Goal: Task Accomplishment & Management: Manage account settings

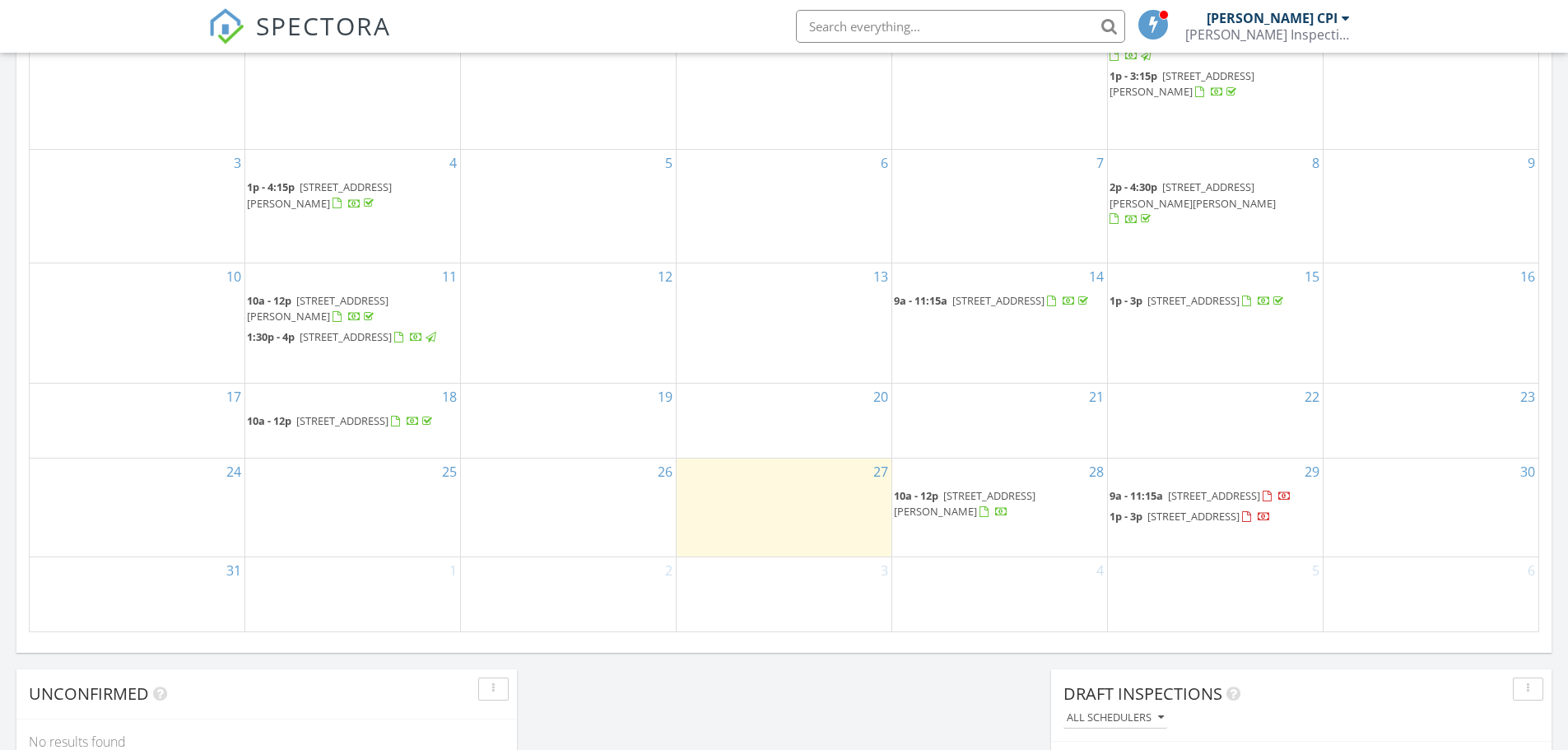
scroll to position [906, 0]
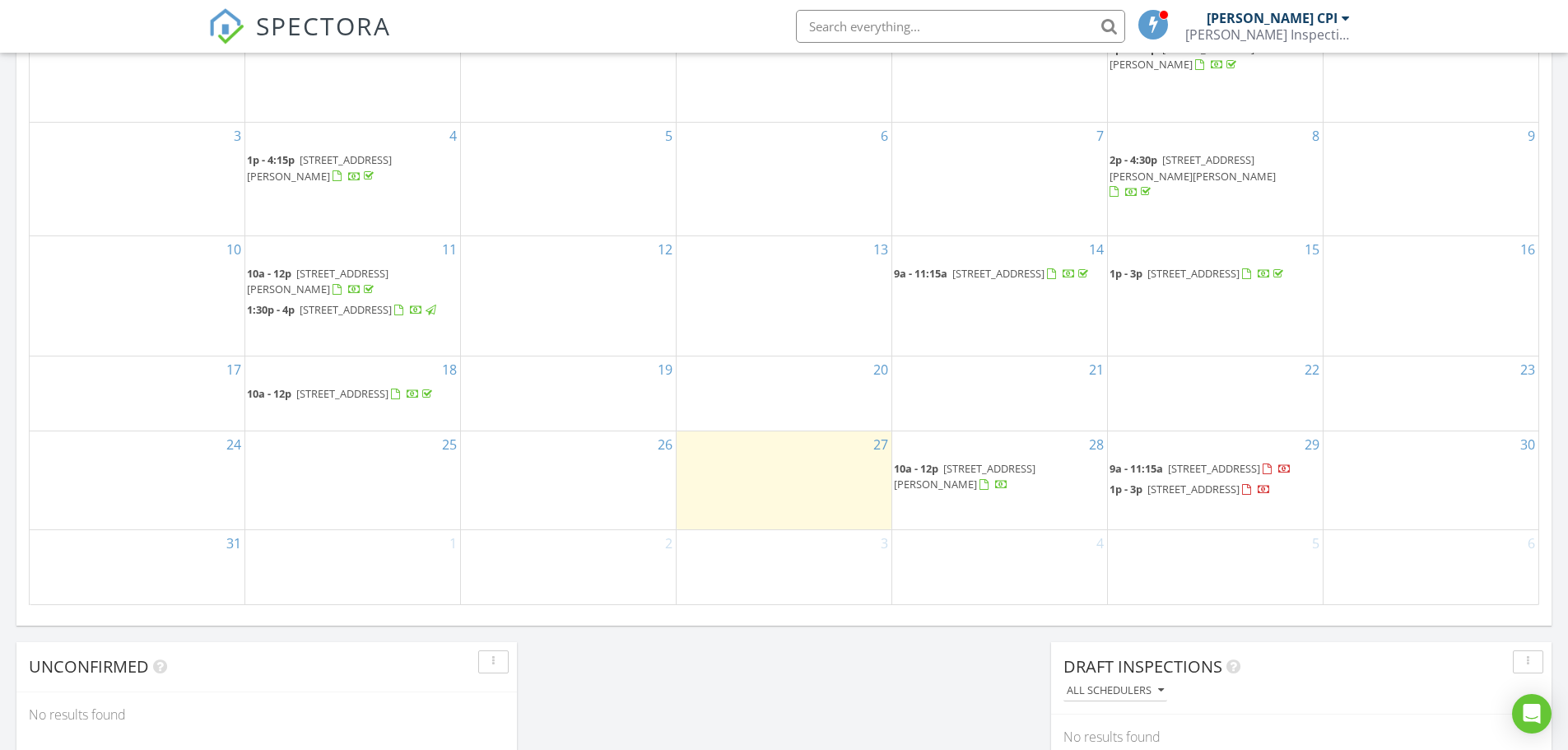
click at [1168, 461] on span "37106 Sagemoor Dr, Zephyrhills 33541" at bounding box center [1214, 468] width 92 height 15
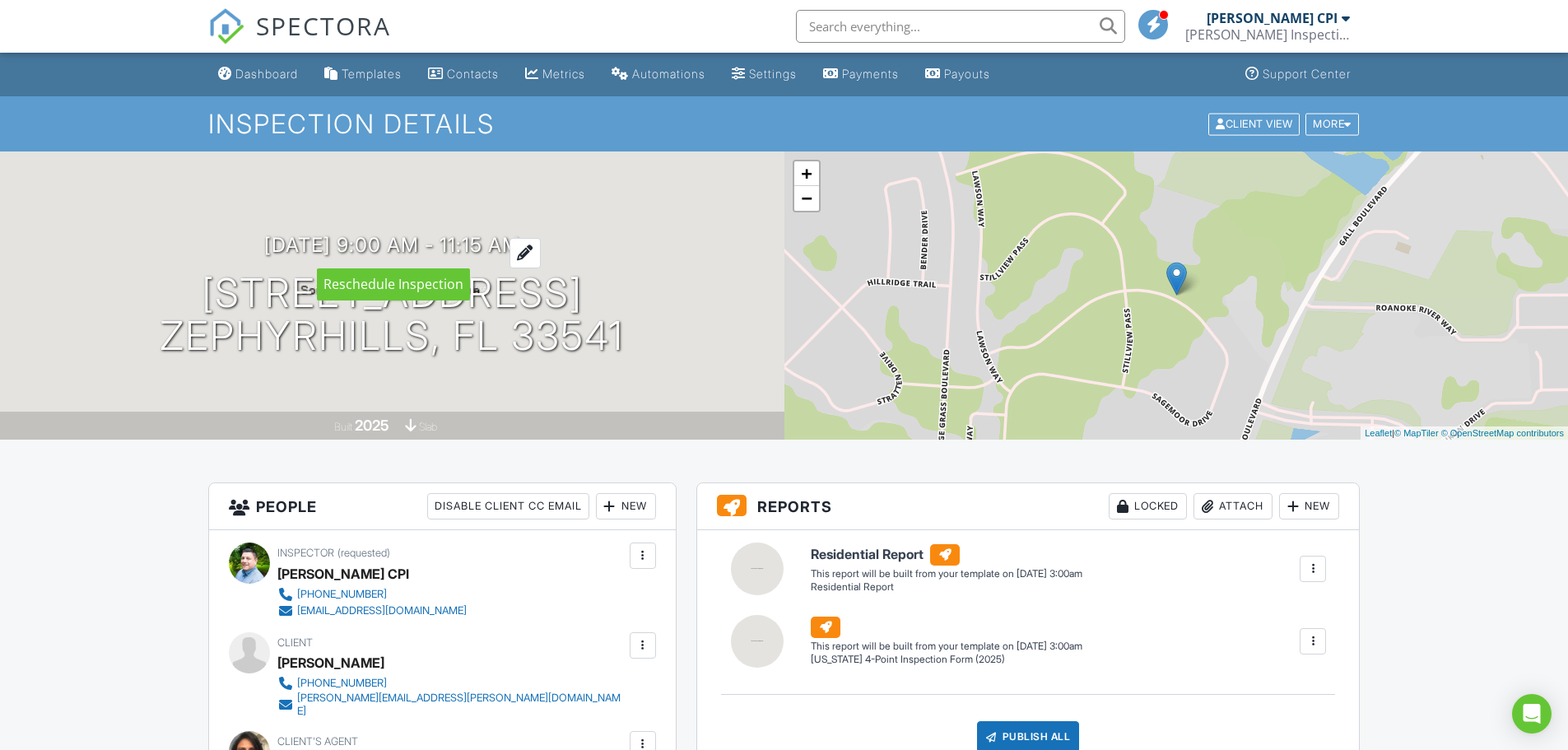
click at [520, 239] on h3 "[DATE] 9:00 am - 11:15 am" at bounding box center [392, 244] width 256 height 22
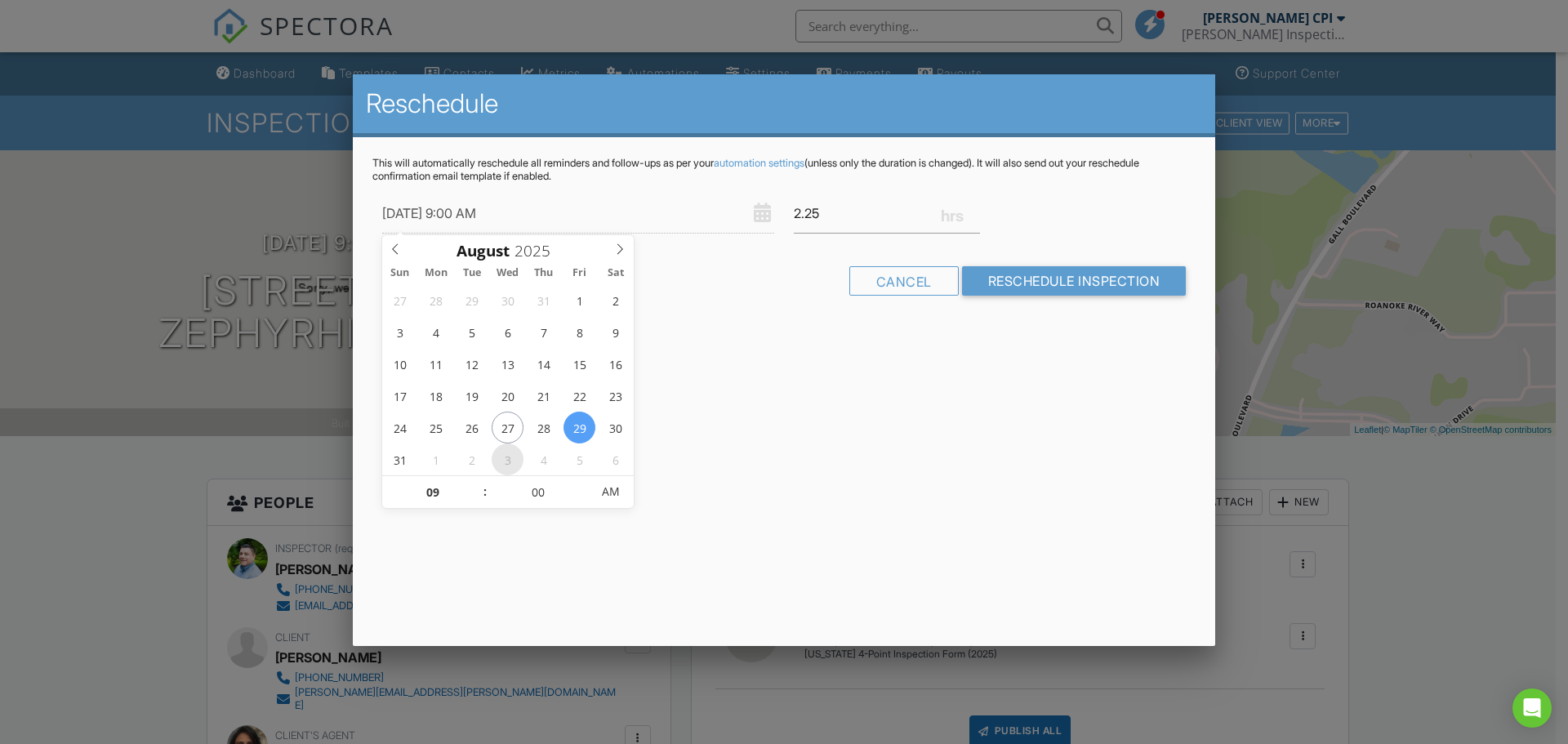
type input "[DATE] 9:00 AM"
click at [785, 340] on div "This will automatically reschedule all reminders and follow-ups as per your aut…" at bounding box center [784, 241] width 862 height 206
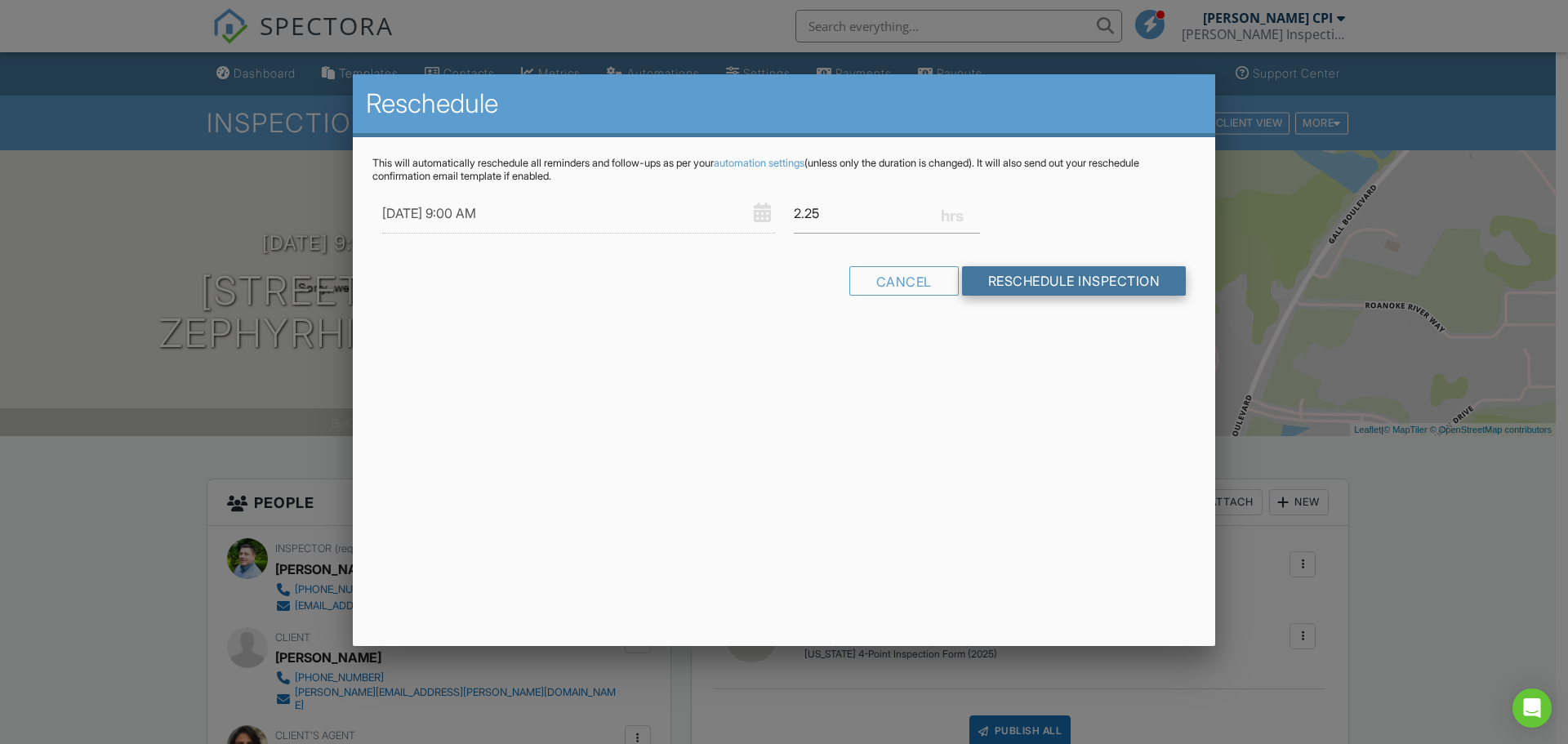
click at [987, 286] on input "Reschedule Inspection" at bounding box center [1074, 280] width 225 height 29
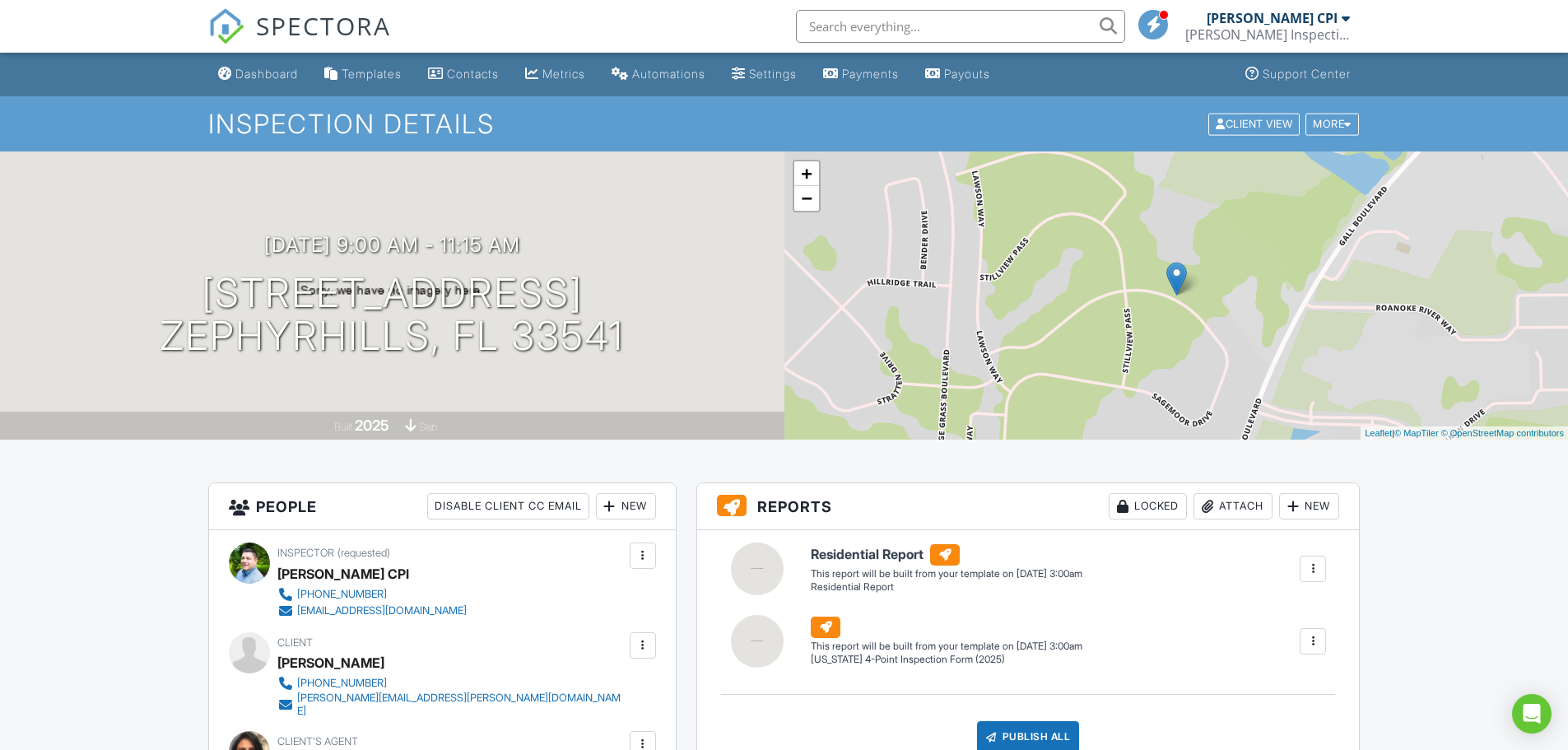
click at [270, 22] on span "SPECTORA" at bounding box center [324, 25] width 135 height 35
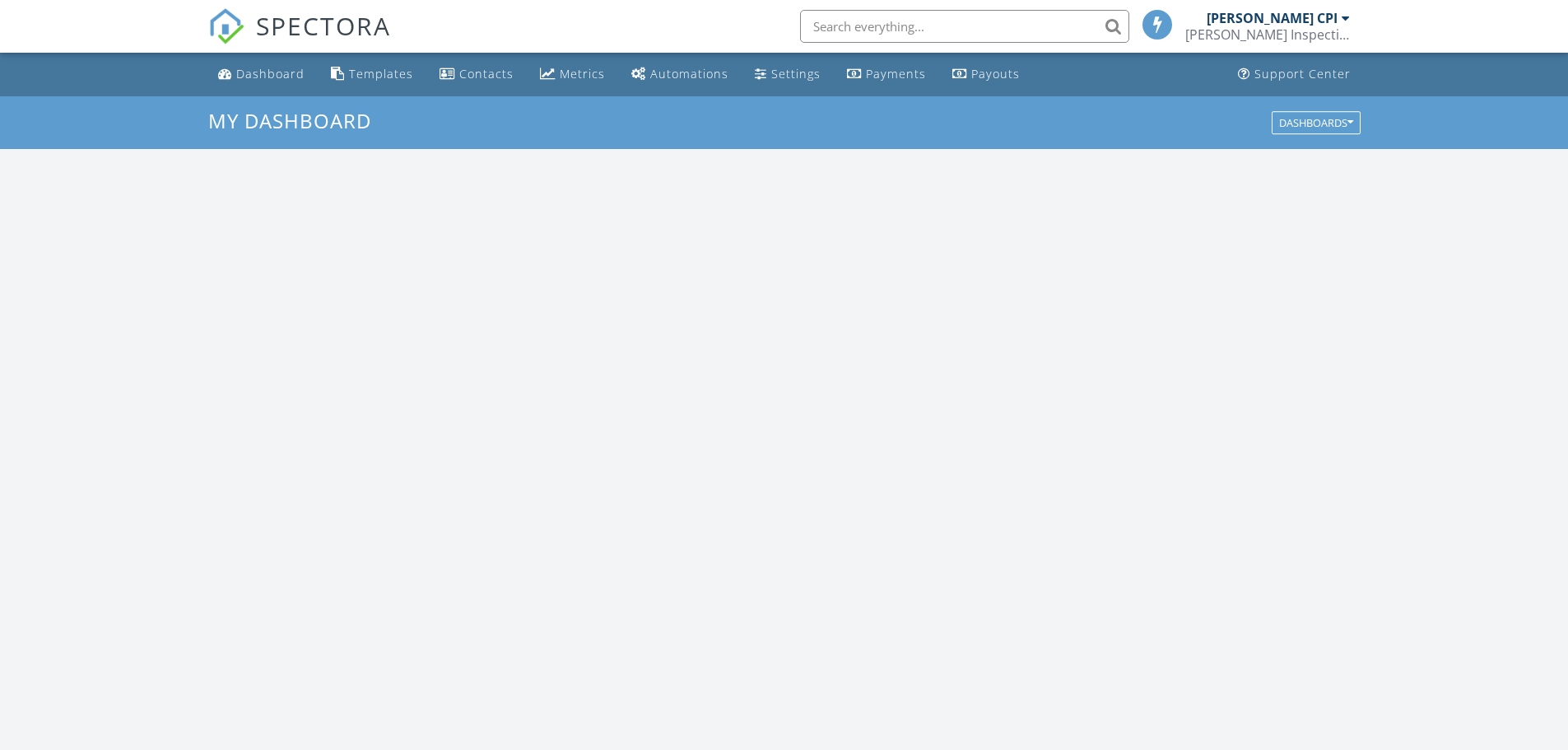
scroll to position [1523, 1594]
